Goal: Task Accomplishment & Management: Complete application form

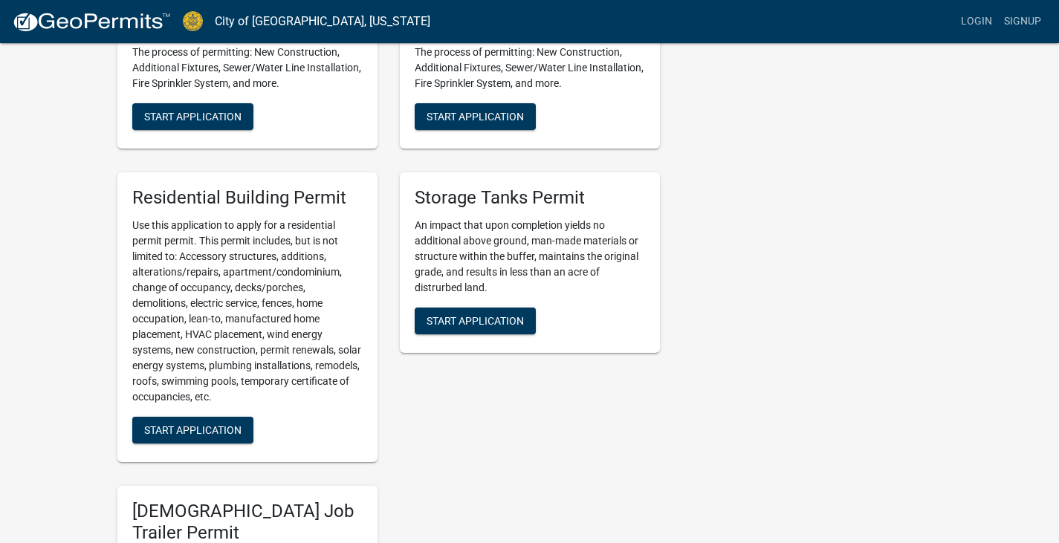
scroll to position [695, 0]
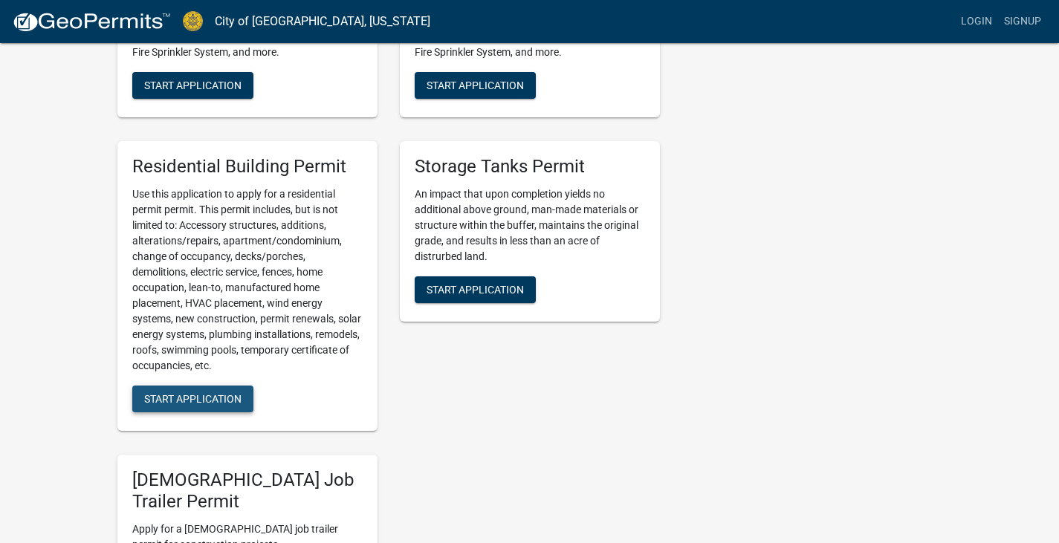
click at [189, 390] on button "Start Application" at bounding box center [192, 399] width 121 height 27
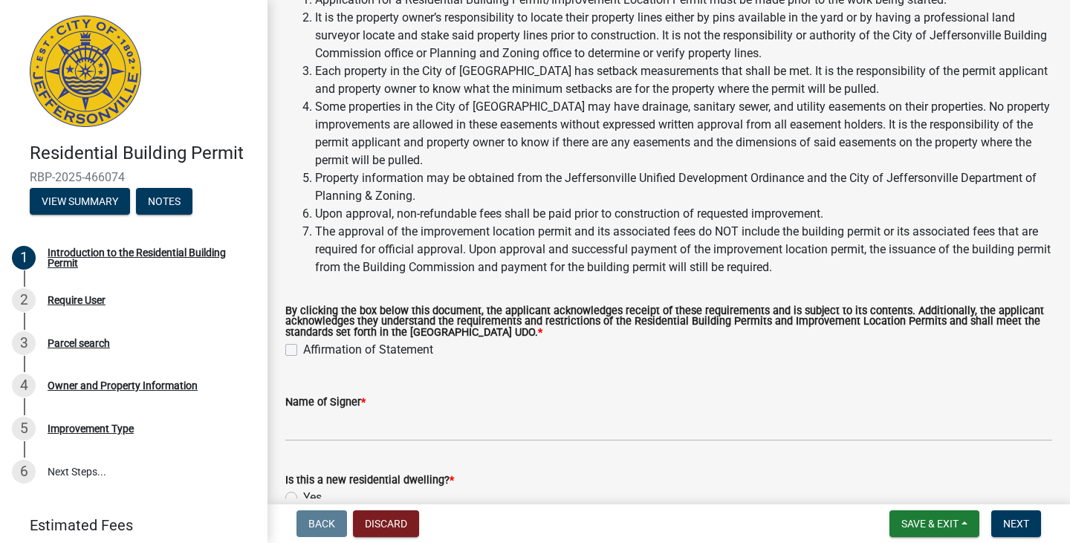
scroll to position [149, 0]
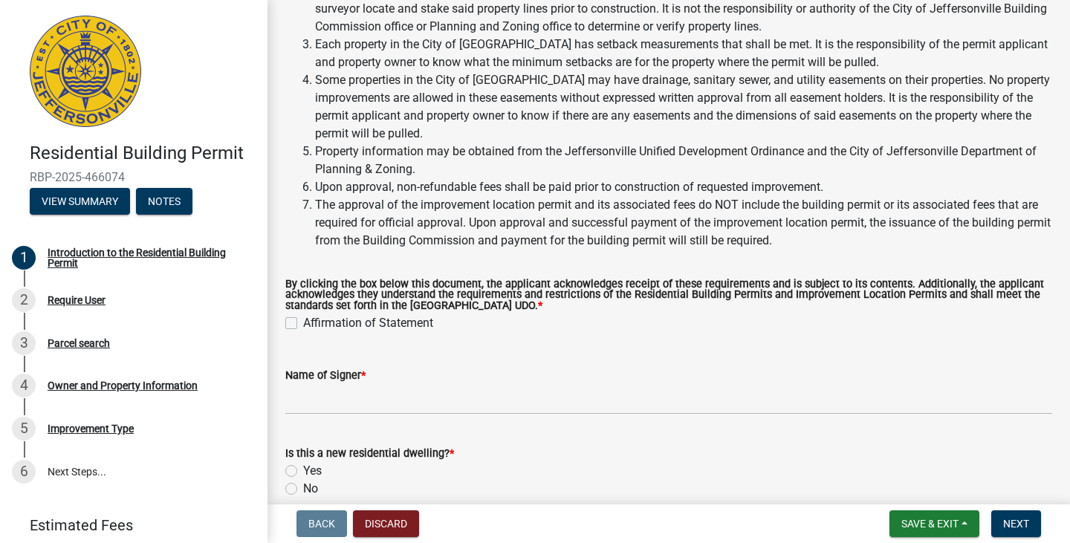
click at [303, 322] on label "Affirmation of Statement" at bounding box center [368, 323] width 130 height 18
click at [303, 322] on input "Affirmation of Statement" at bounding box center [308, 319] width 10 height 10
checkbox input "true"
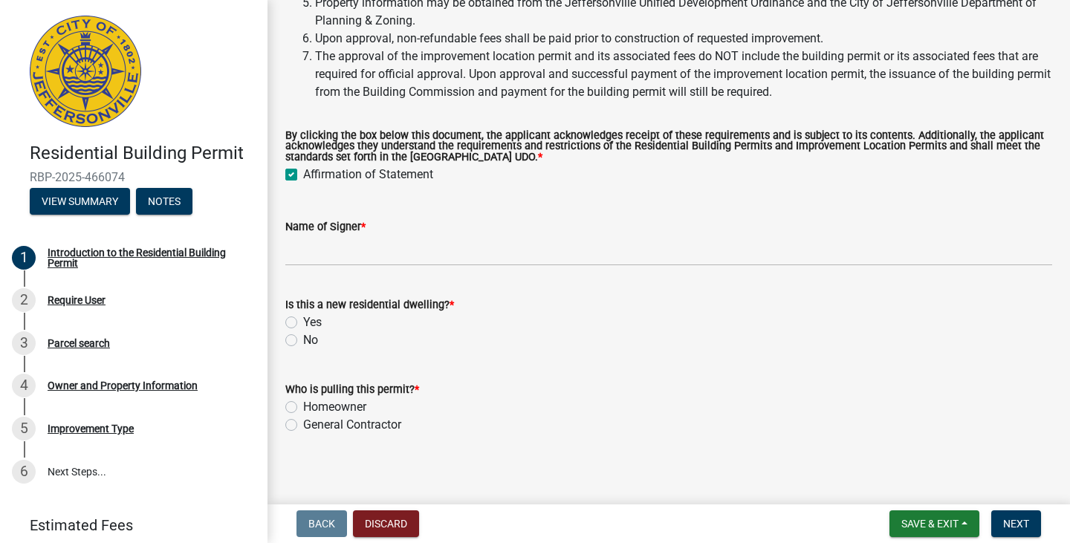
click at [303, 341] on label "No" at bounding box center [310, 340] width 15 height 18
click at [303, 341] on input "No" at bounding box center [308, 336] width 10 height 10
radio input "true"
click at [303, 425] on label "General Contractor" at bounding box center [352, 425] width 98 height 18
click at [303, 425] on input "General Contractor" at bounding box center [308, 421] width 10 height 10
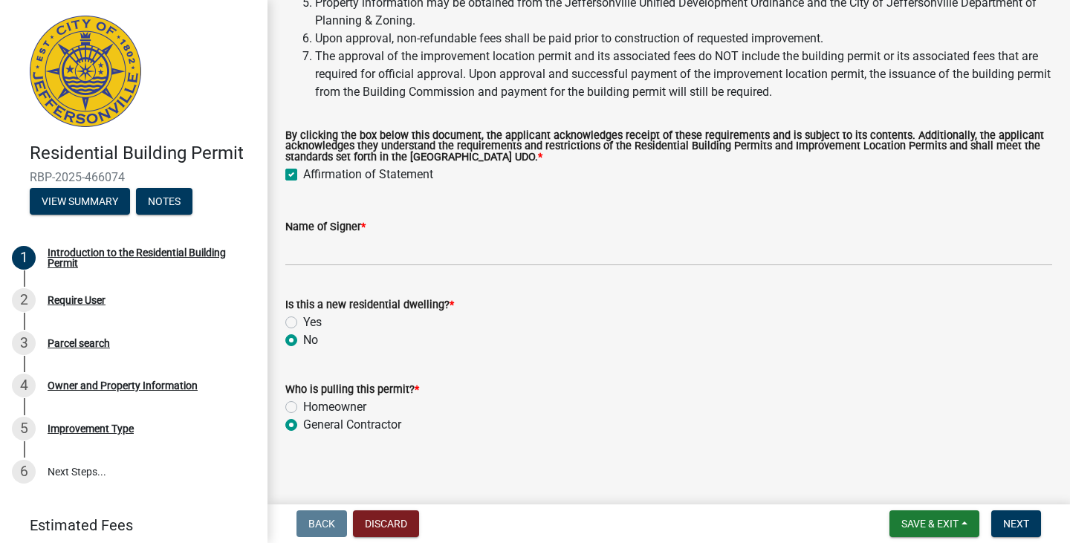
radio input "true"
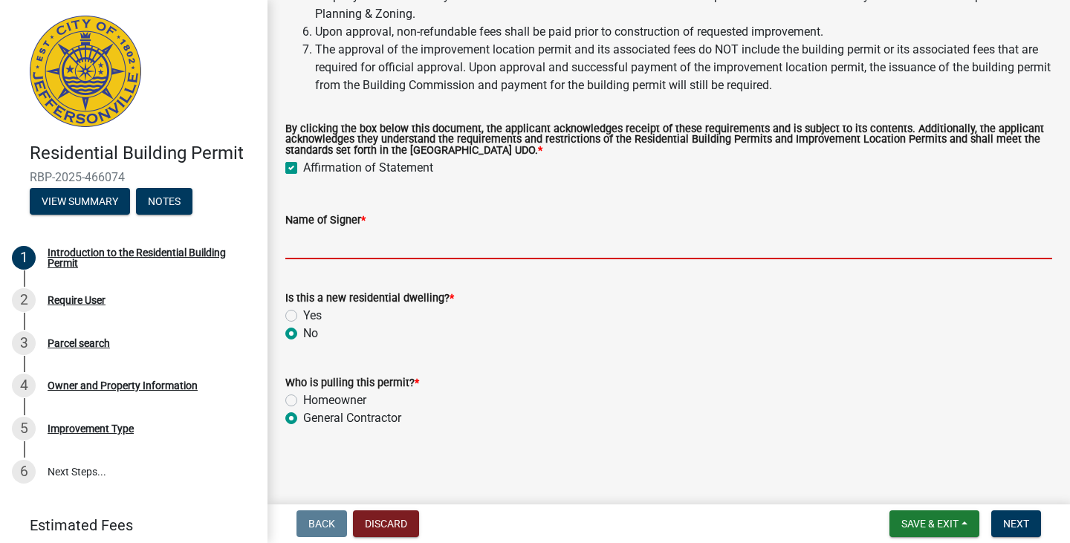
click at [331, 247] on input "Name of Signer *" at bounding box center [668, 244] width 767 height 30
type input "[PERSON_NAME]"
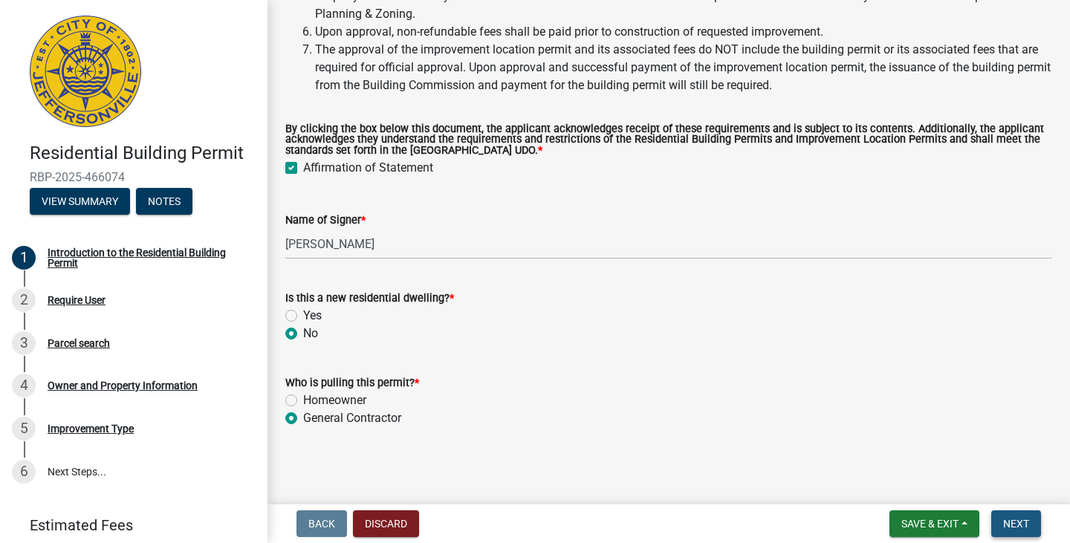
click at [1013, 524] on span "Next" at bounding box center [1016, 524] width 26 height 12
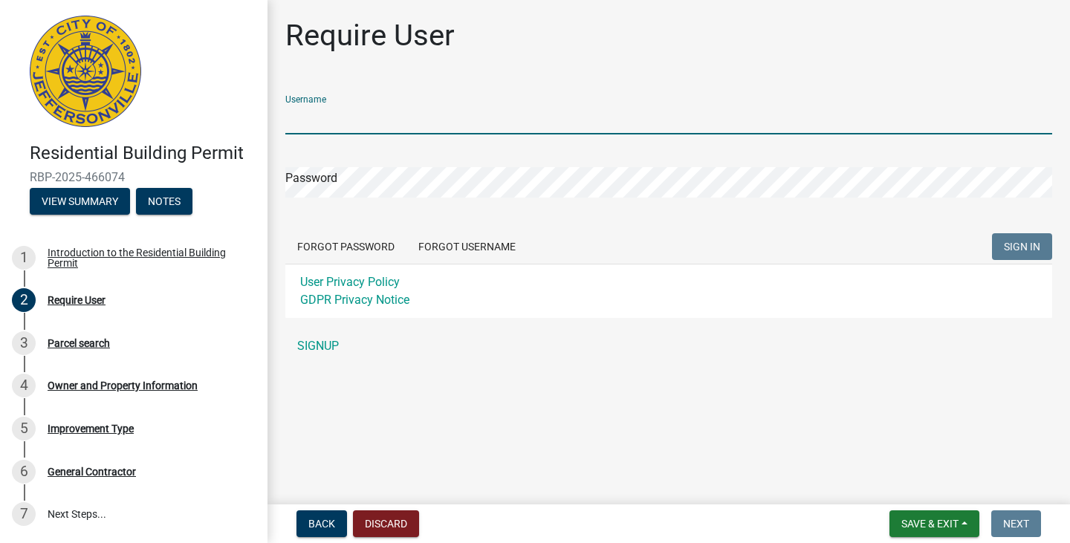
click at [356, 114] on input "Username" at bounding box center [668, 119] width 767 height 30
type input "cjmullins17"
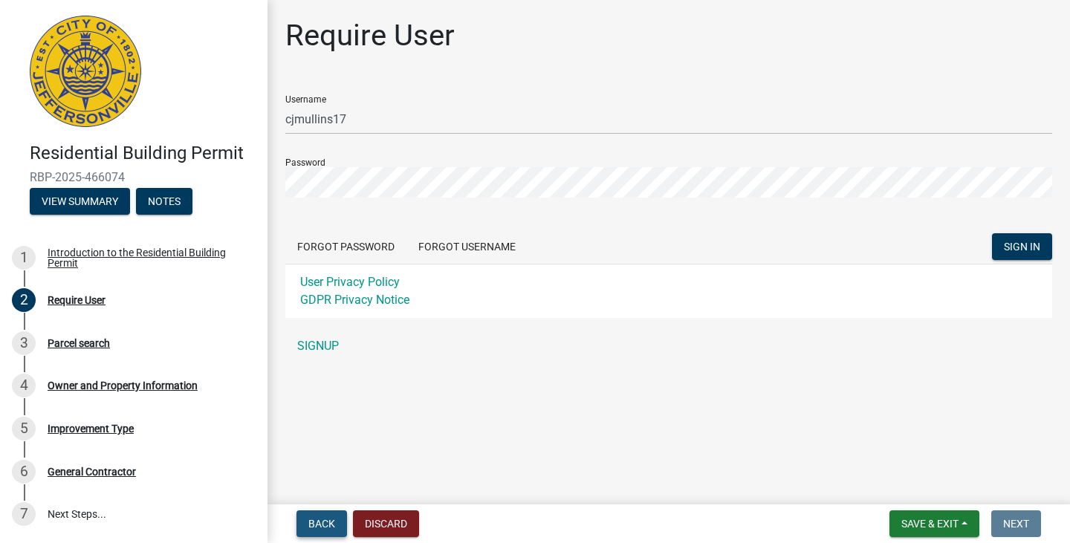
click at [321, 525] on span "Back" at bounding box center [321, 524] width 27 height 12
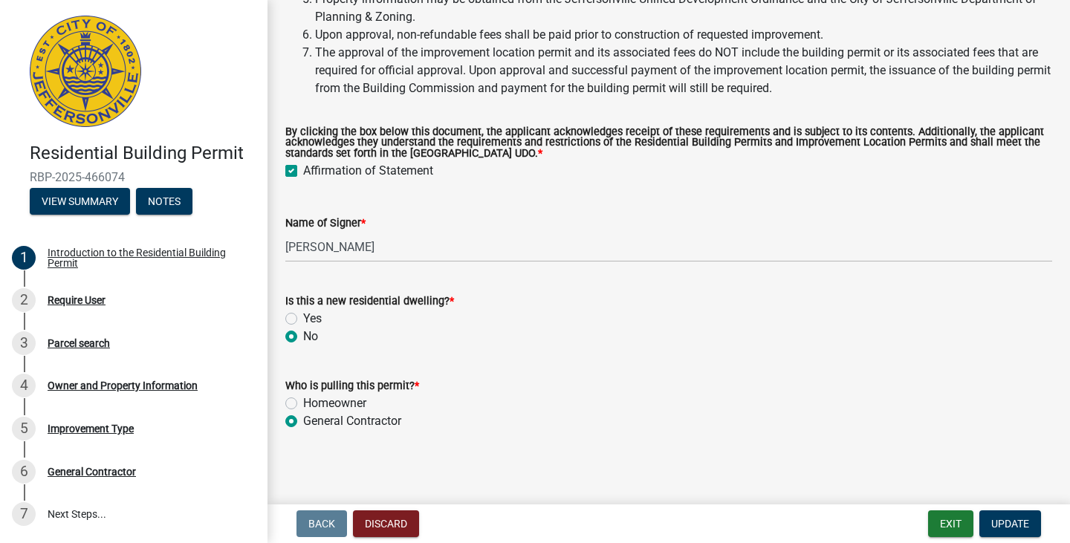
scroll to position [304, 0]
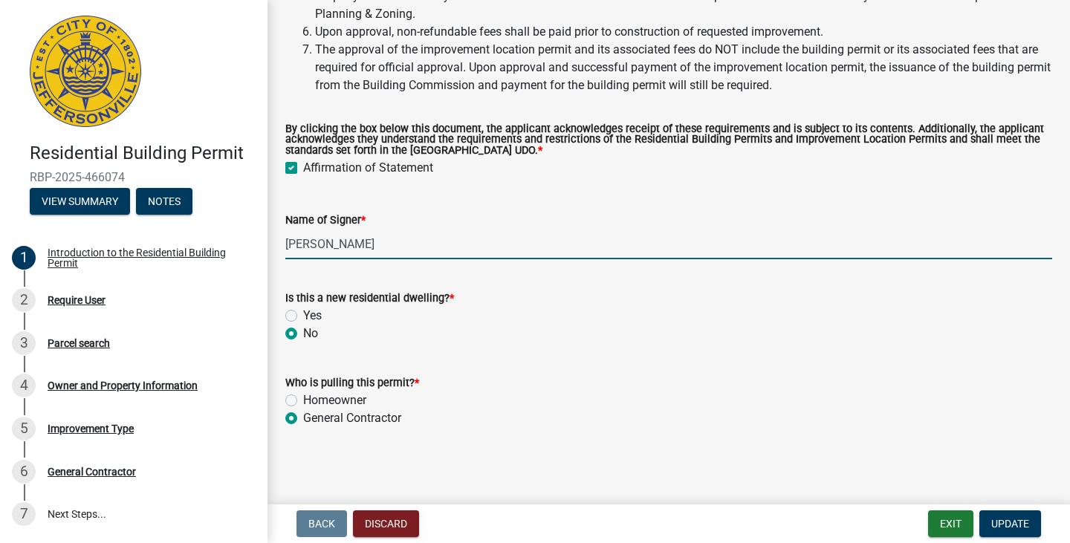
click at [351, 246] on input "[PERSON_NAME]" at bounding box center [668, 244] width 767 height 30
type input "[PERSON_NAME]"
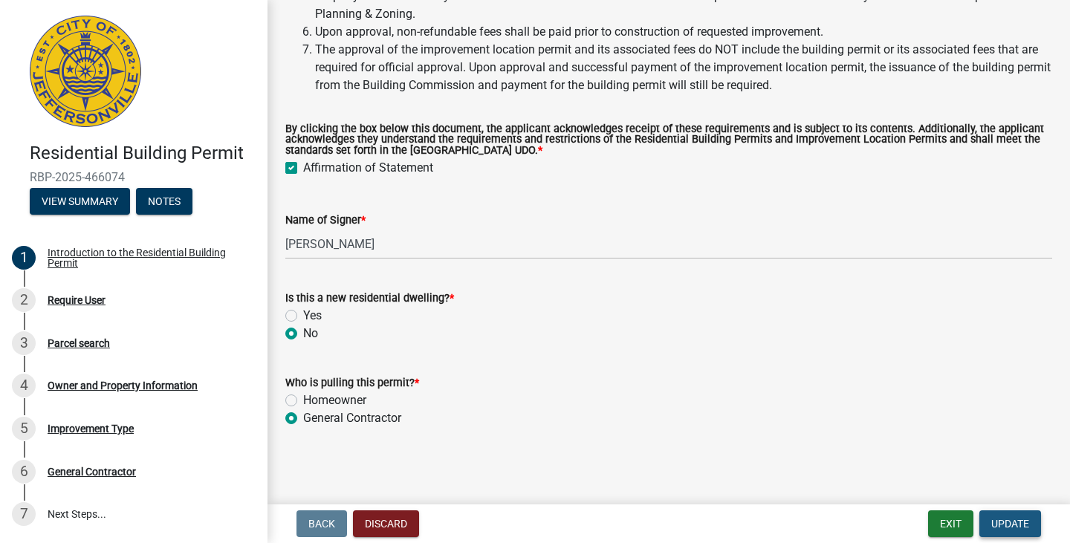
click at [1009, 521] on span "Update" at bounding box center [1010, 524] width 38 height 12
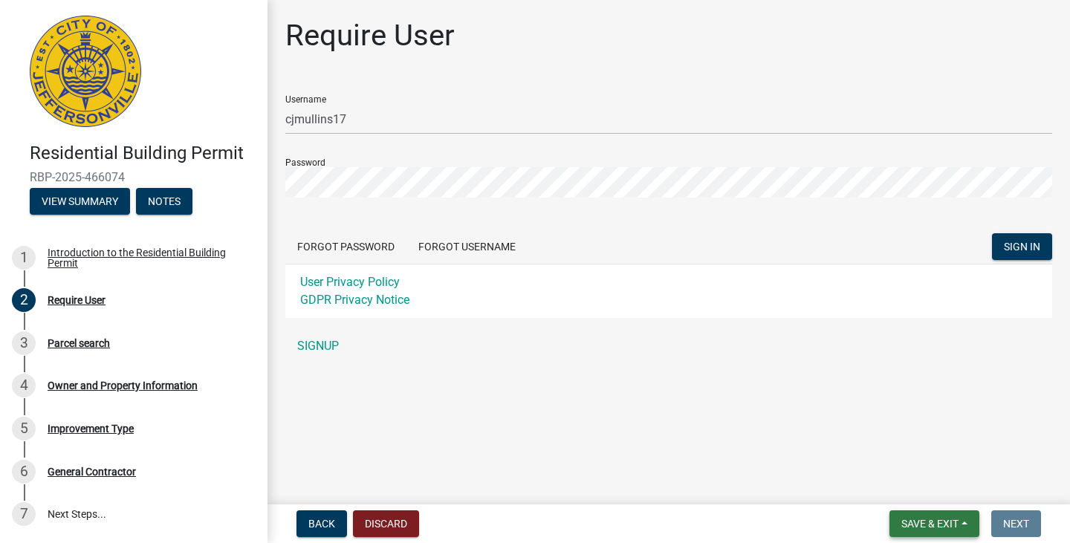
click at [932, 521] on span "Save & Exit" at bounding box center [929, 524] width 57 height 12
click at [1030, 442] on main "Require User Username cjmullins17 Password Forgot Password Forgot Username SIGN…" at bounding box center [668, 249] width 802 height 498
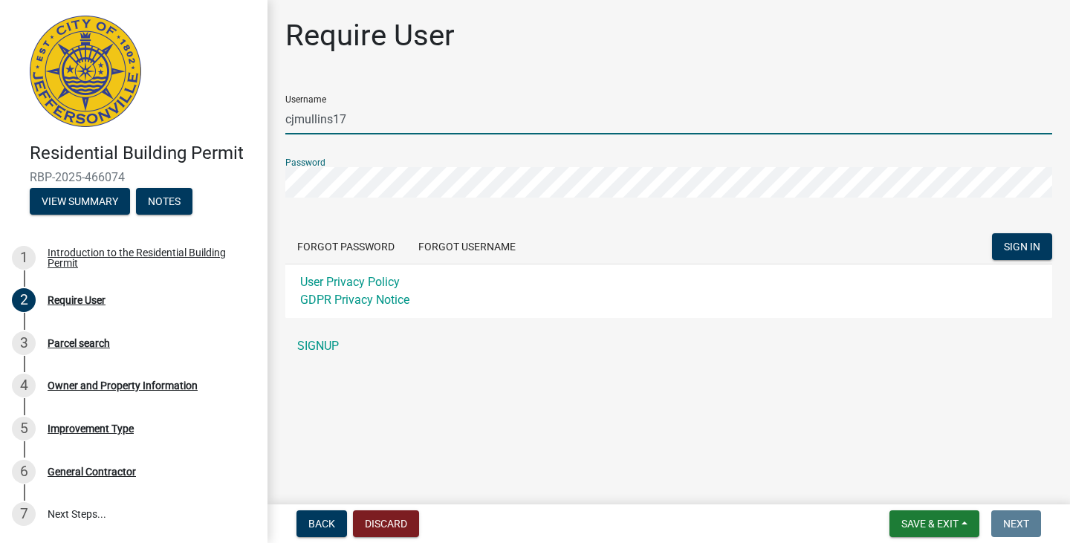
click at [388, 111] on input "cjmullins17" at bounding box center [668, 119] width 767 height 30
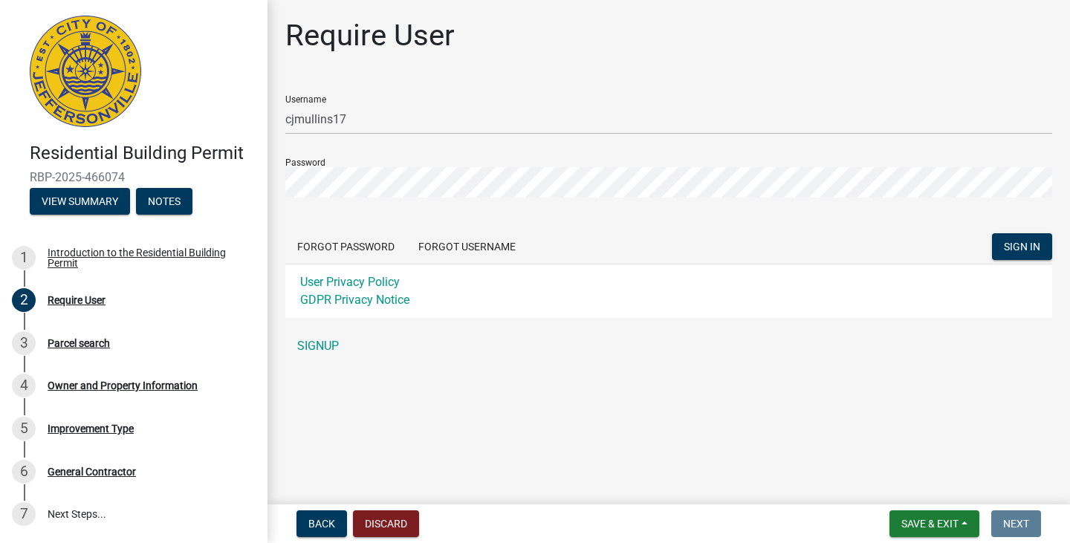
click at [777, 453] on main "Require User Username cjmullins17 Password Forgot Password Forgot Username SIGN…" at bounding box center [668, 249] width 802 height 498
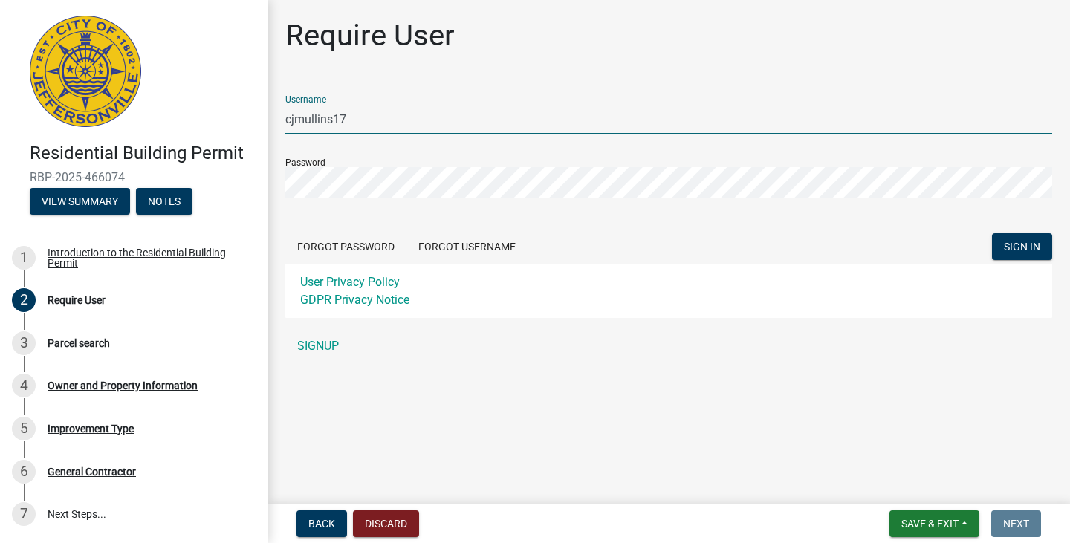
click at [364, 122] on input "cjmullins17" at bounding box center [668, 119] width 767 height 30
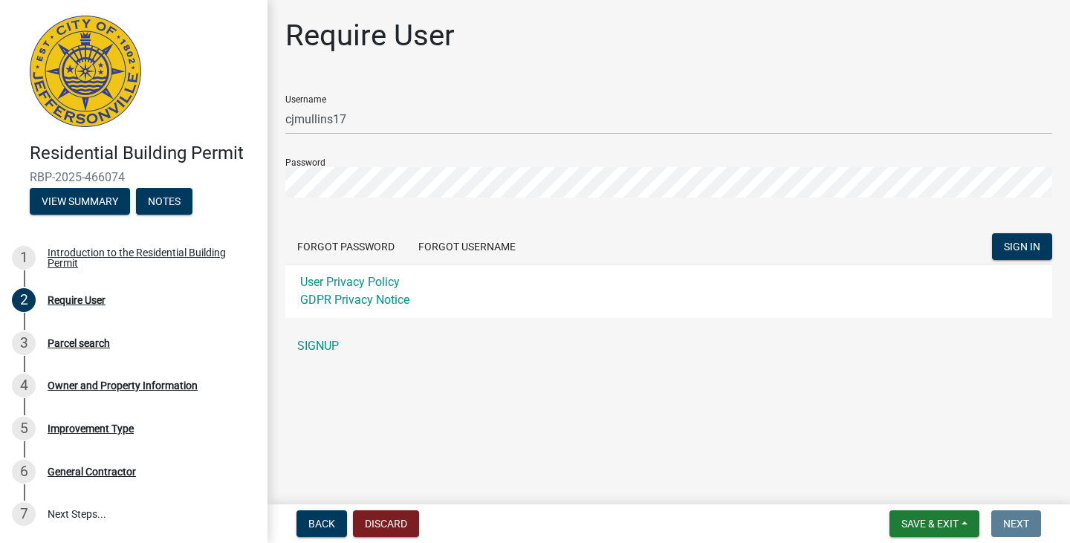
click at [392, 395] on main "Require User Username cjmullins17 Password Forgot Password Forgot Username SIGN…" at bounding box center [668, 249] width 802 height 498
click at [1018, 246] on span "SIGN IN" at bounding box center [1022, 247] width 36 height 12
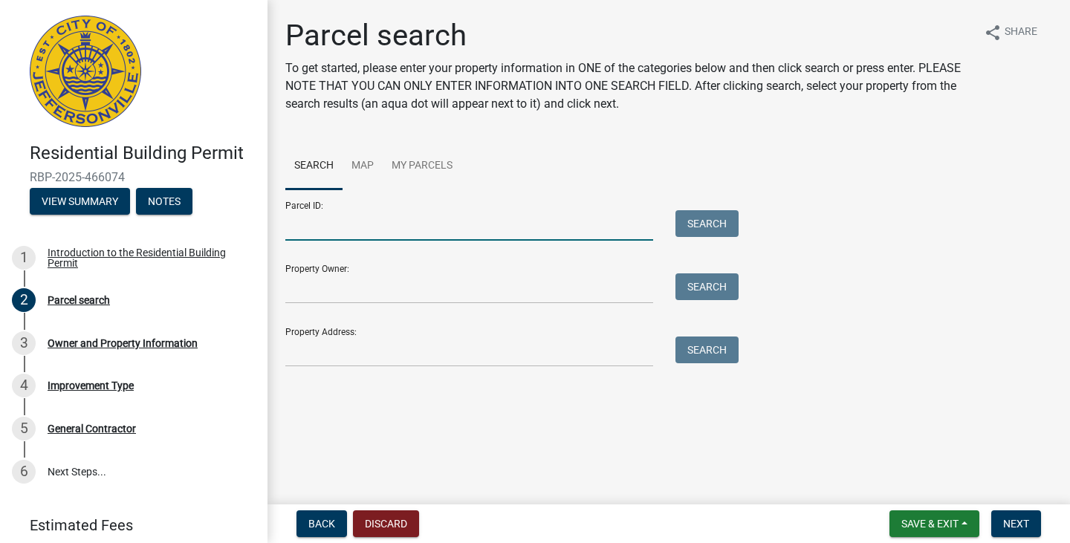
click at [345, 228] on input "Parcel ID:" at bounding box center [469, 225] width 368 height 30
type input "7"
click at [331, 353] on input "Property Address:" at bounding box center [469, 351] width 368 height 30
